Goal: Check status: Check status

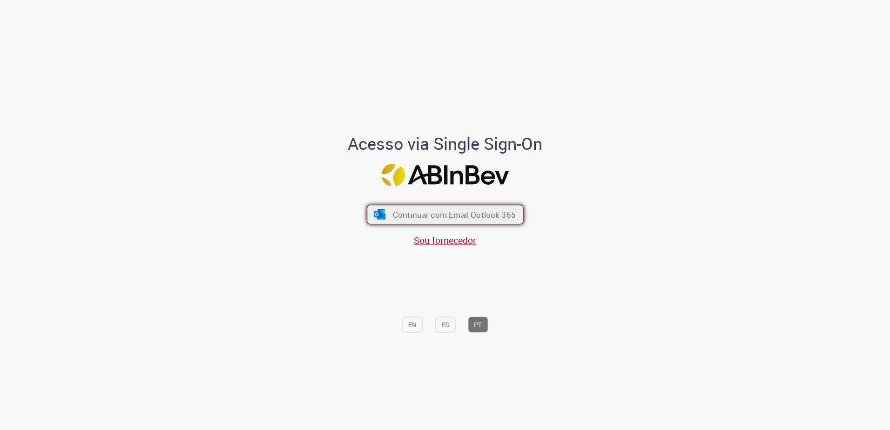
click at [449, 210] on span "Continuar com Email Outlook 365" at bounding box center [453, 214] width 123 height 11
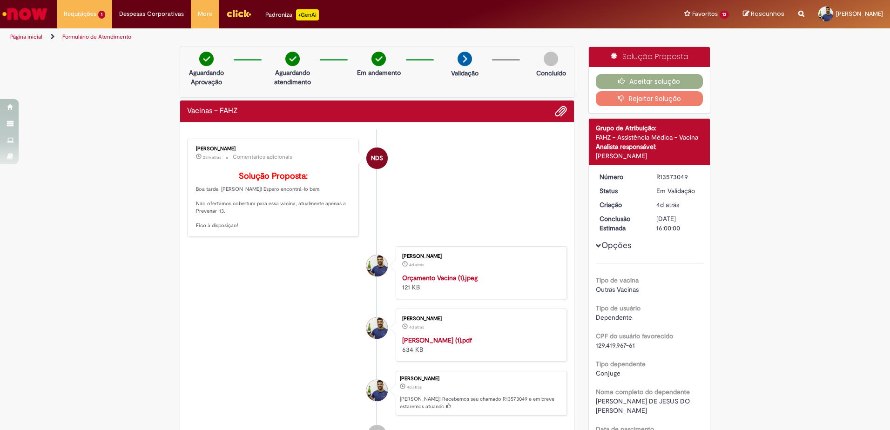
click at [660, 98] on button "Rejeitar Solução" at bounding box center [649, 98] width 107 height 15
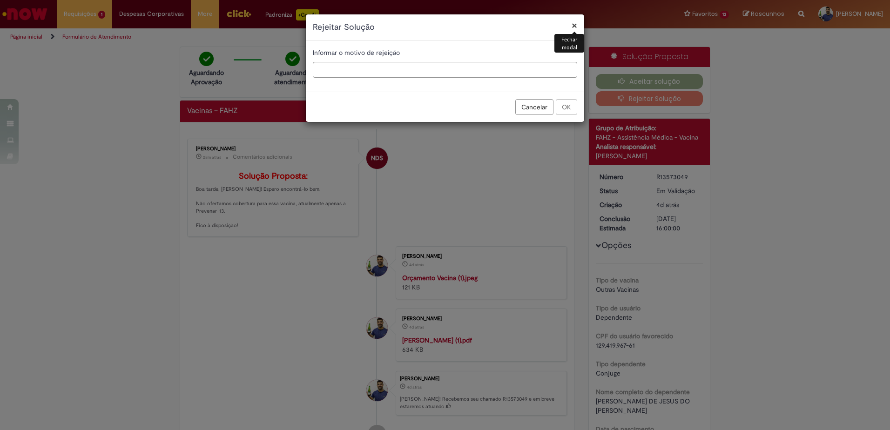
click at [483, 75] on input "text" at bounding box center [445, 70] width 264 height 16
type input "*"
type input "**********"
click at [569, 101] on button "OK" at bounding box center [566, 107] width 21 height 16
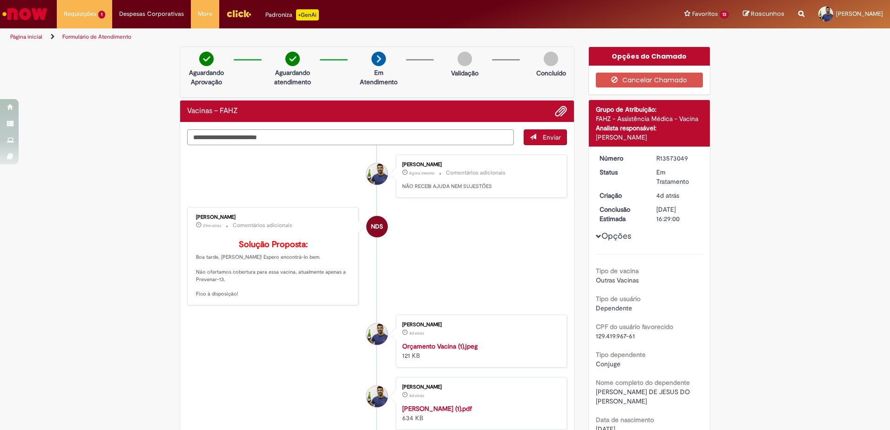
click at [339, 134] on textarea "Digite sua mensagem aqui..." at bounding box center [350, 137] width 327 height 16
type textarea "**********"
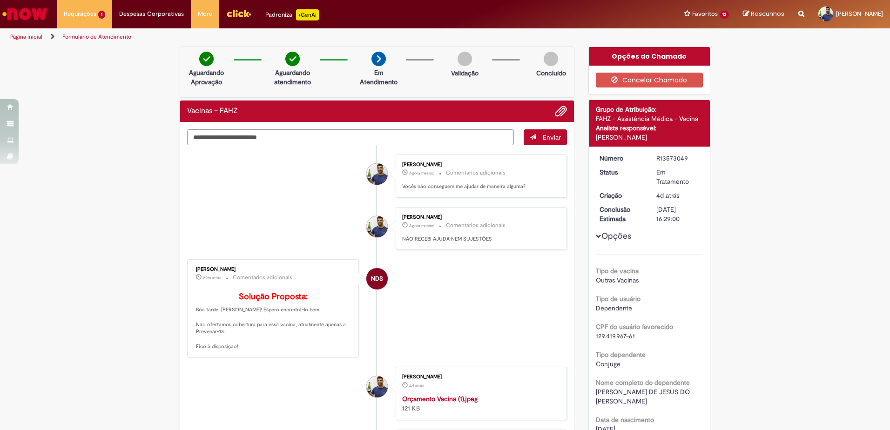
click at [450, 141] on textarea "Digite sua mensagem aqui..." at bounding box center [350, 137] width 327 height 16
click at [95, 39] on link "Exibir Todas as Solicitações" at bounding box center [108, 38] width 102 height 10
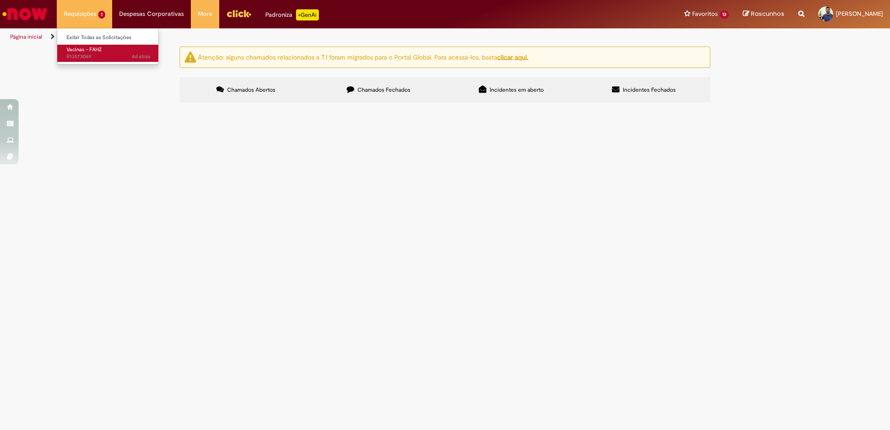
click at [93, 49] on span "Vacinas – FAHZ" at bounding box center [84, 49] width 35 height 7
click at [0, 0] on span "Minha esposa foi diagnosticada com HPV. Ela precisou realizar dois procedimento…" at bounding box center [0, 0] width 0 height 0
click at [0, 0] on span "R13573049" at bounding box center [0, 0] width 0 height 0
